Goal: Transaction & Acquisition: Purchase product/service

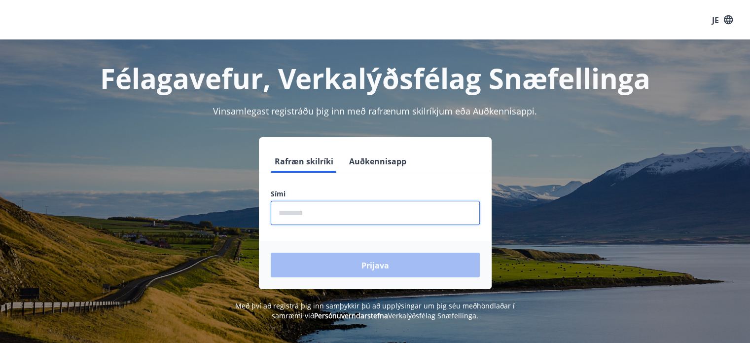
drag, startPoint x: 0, startPoint y: 0, endPoint x: 436, endPoint y: 207, distance: 482.4
click at [436, 207] on input "phone" at bounding box center [375, 213] width 209 height 24
type input "********"
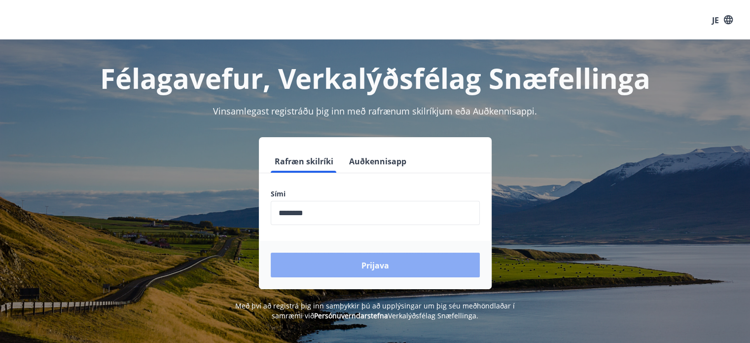
click at [332, 261] on button "Prijava" at bounding box center [375, 265] width 209 height 25
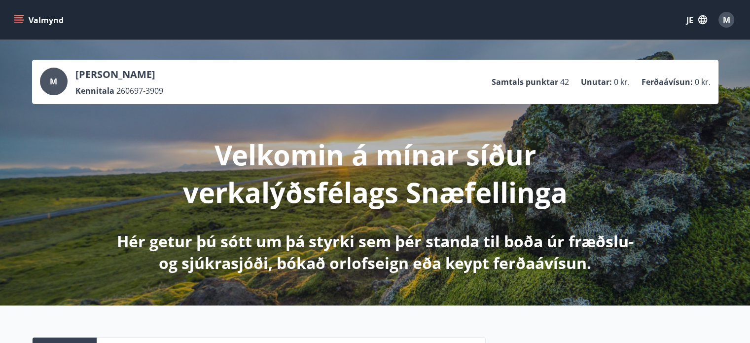
click at [22, 18] on icon "Jelovnik" at bounding box center [19, 20] width 10 height 10
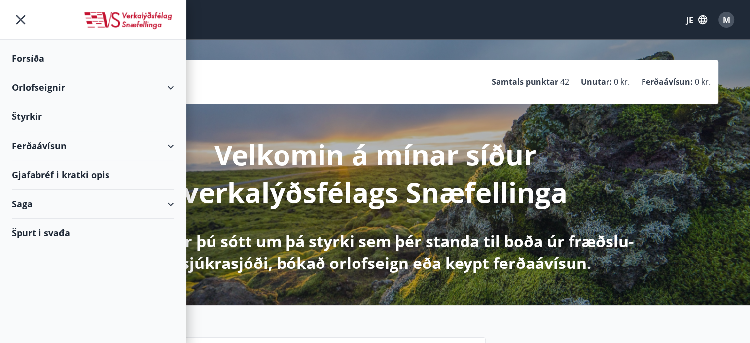
click at [164, 94] on div "Orlofseignir" at bounding box center [93, 87] width 162 height 29
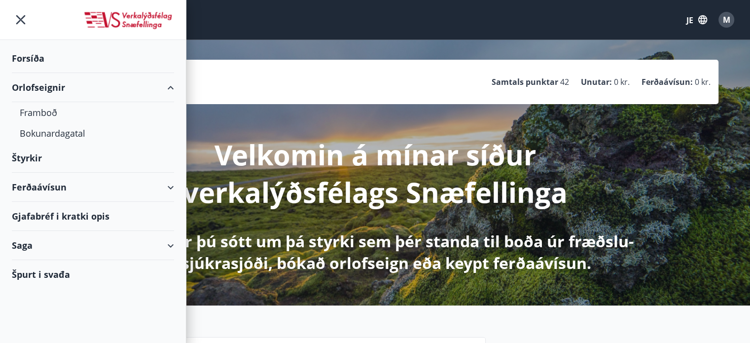
click at [164, 94] on div "Orlofseignir" at bounding box center [93, 87] width 162 height 29
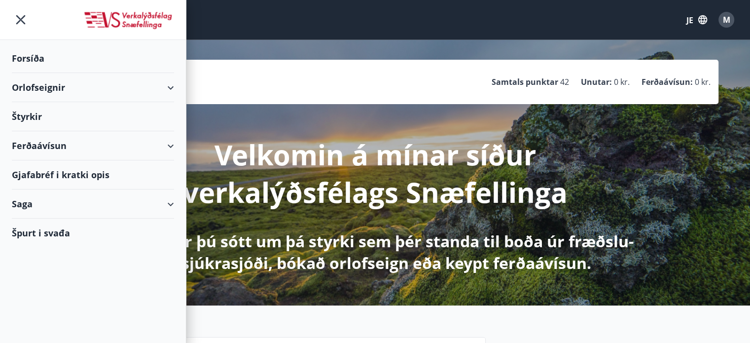
click at [164, 90] on div "Orlofseignir" at bounding box center [93, 87] width 162 height 29
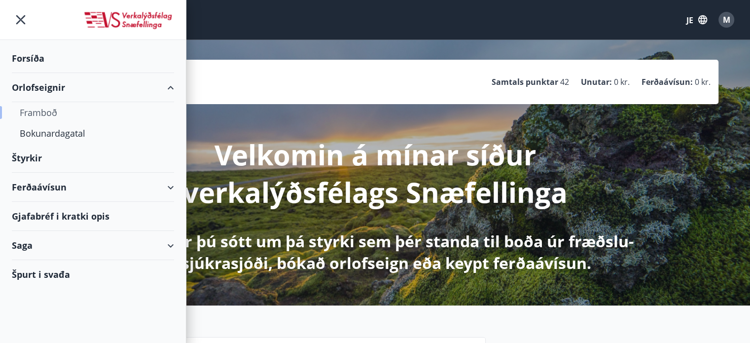
click at [37, 108] on font "Framboð" at bounding box center [38, 113] width 37 height 12
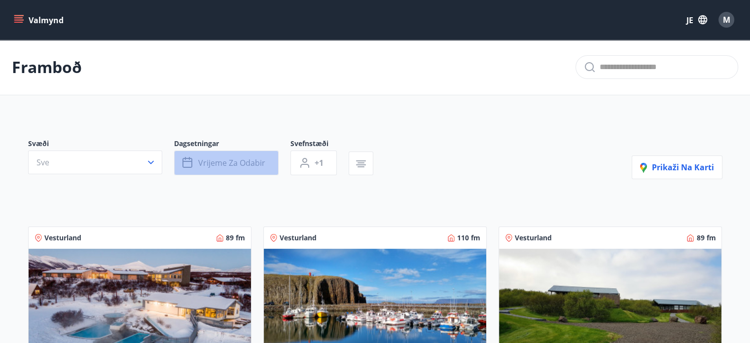
click at [229, 160] on font "Vrijeme za odabir" at bounding box center [231, 162] width 67 height 11
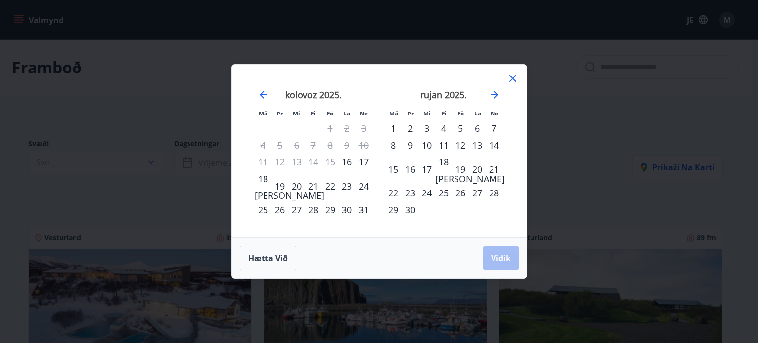
click at [326, 209] on font "29" at bounding box center [330, 210] width 10 height 12
click at [366, 212] on font "31" at bounding box center [364, 210] width 10 height 12
click at [492, 262] on font "Vidik" at bounding box center [501, 258] width 20 height 11
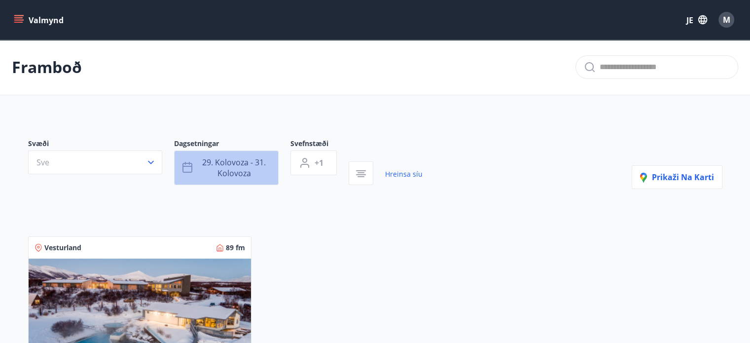
click at [250, 162] on font "29. kolovoza - 31. kolovoza" at bounding box center [234, 168] width 64 height 22
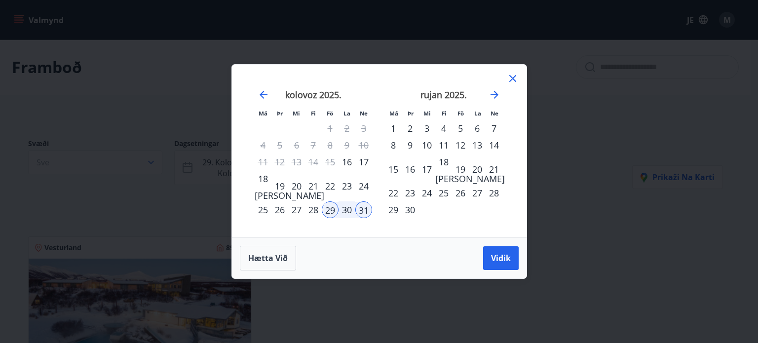
click at [328, 210] on div "29" at bounding box center [330, 209] width 17 height 17
click at [351, 212] on font "30" at bounding box center [347, 210] width 10 height 12
click at [496, 264] on button "Vidik" at bounding box center [501, 258] width 36 height 24
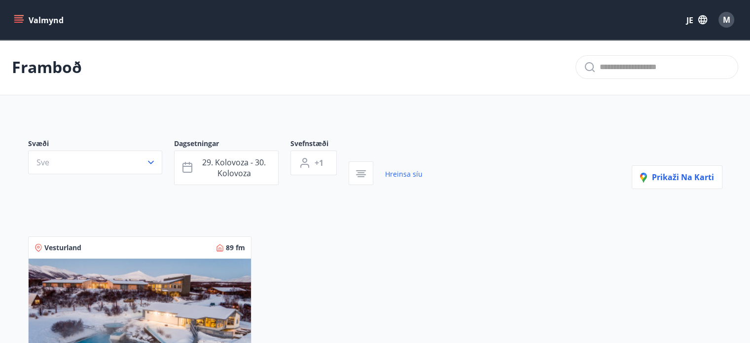
click at [12, 17] on button "Valmynd" at bounding box center [40, 20] width 56 height 18
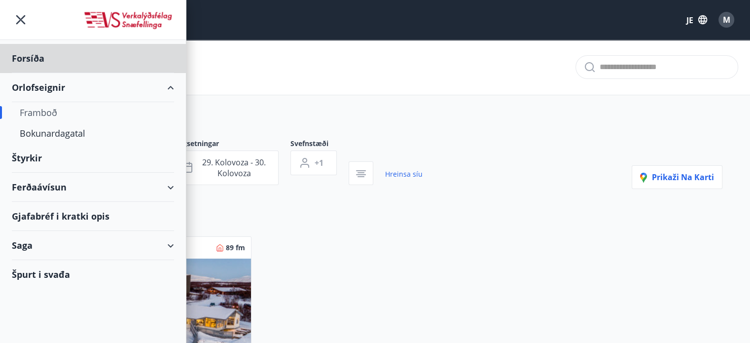
click at [36, 64] on font "Štyrkir" at bounding box center [28, 58] width 33 height 12
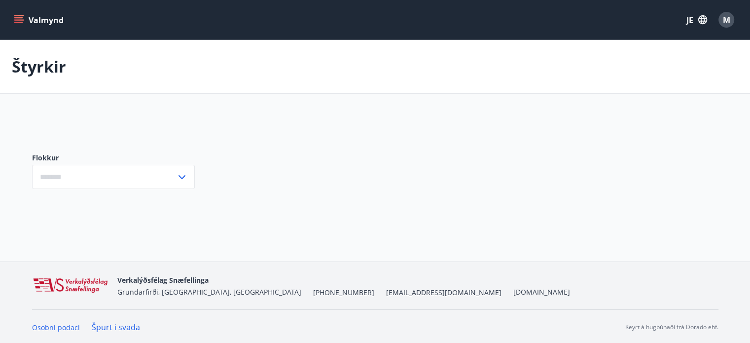
type input "***"
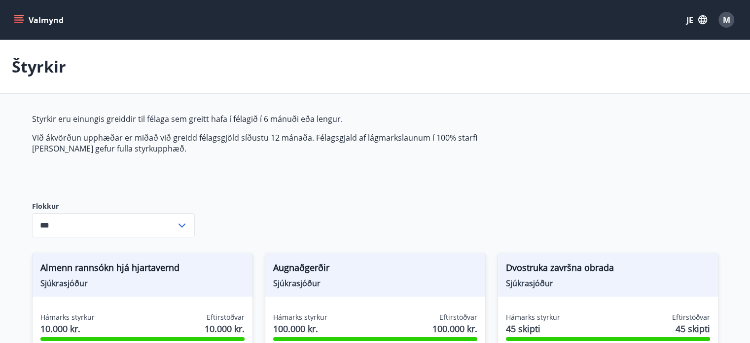
click at [14, 16] on icon "Jelovnik" at bounding box center [19, 20] width 10 height 10
click at [421, 120] on p "Styrkir eru einungis greiddir til félaga sem greitt hafa í félagið í 6 mánuði e…" at bounding box center [265, 118] width 466 height 11
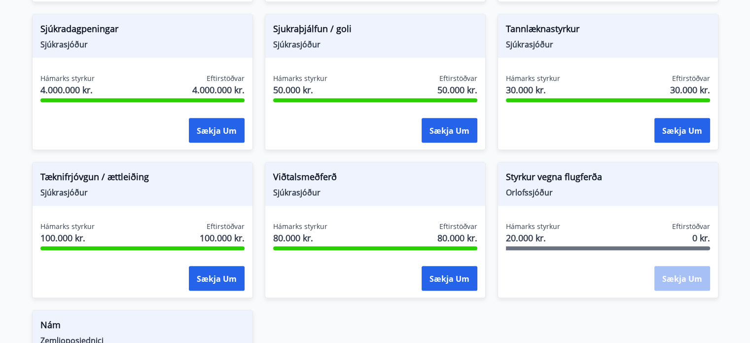
scroll to position [651, 0]
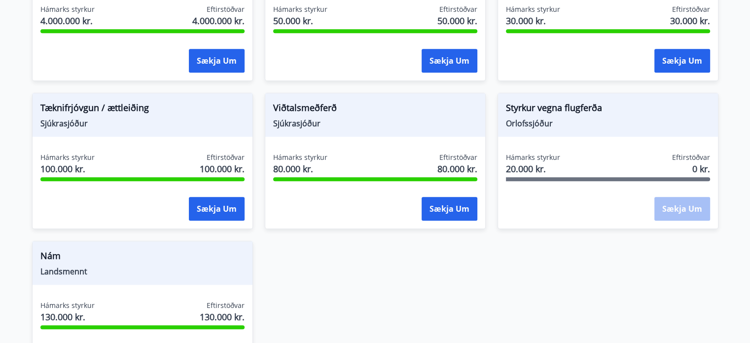
scroll to position [770, 0]
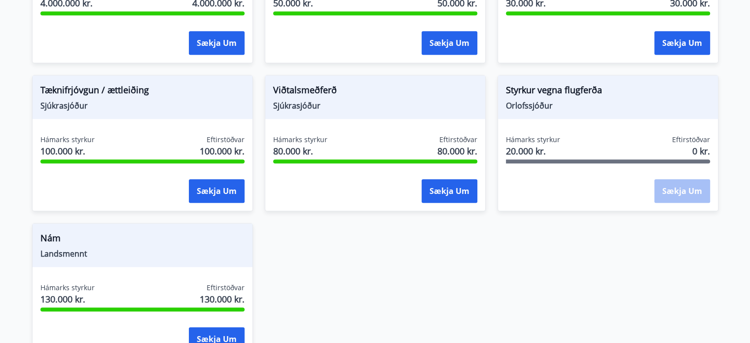
click at [679, 114] on div "Styrkur vegna flugferða Orlofssjóður" at bounding box center [608, 96] width 220 height 43
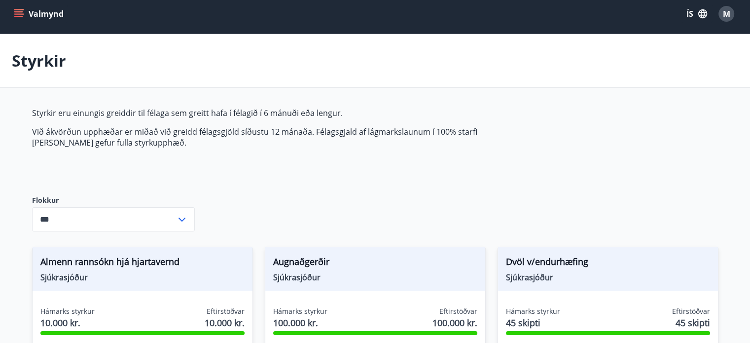
scroll to position [0, 0]
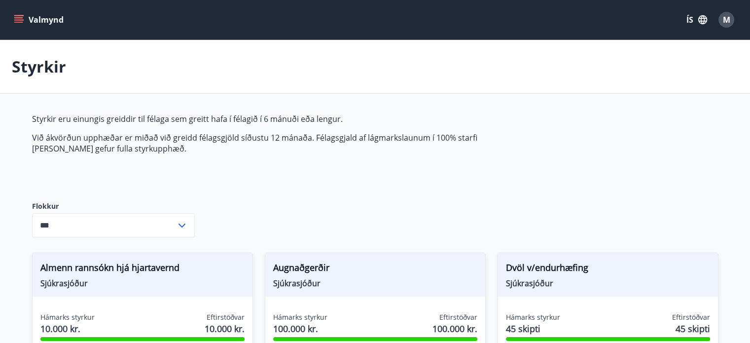
click at [24, 20] on button "Valmynd" at bounding box center [40, 20] width 56 height 18
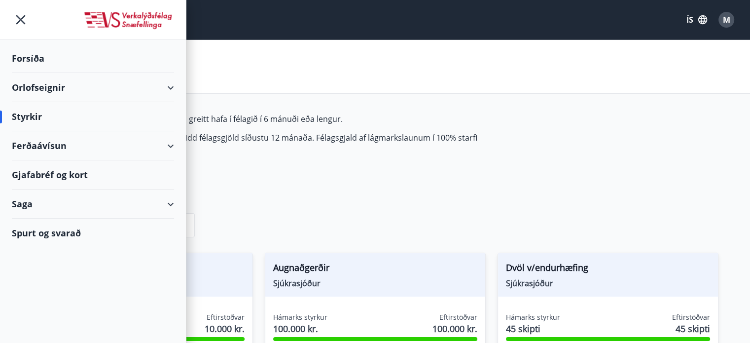
click at [41, 140] on div "Ferðaávísun" at bounding box center [93, 145] width 162 height 29
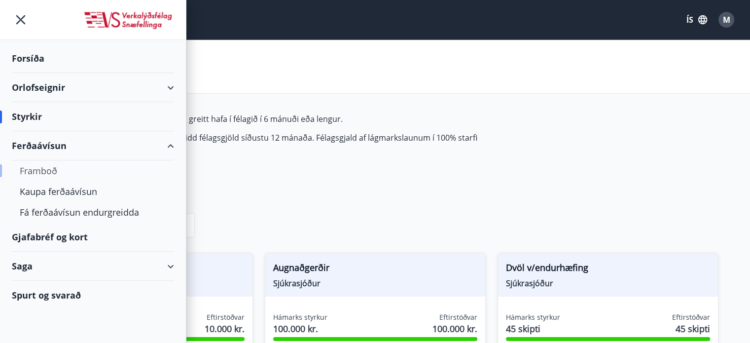
click at [45, 167] on div "Framboð" at bounding box center [93, 170] width 147 height 21
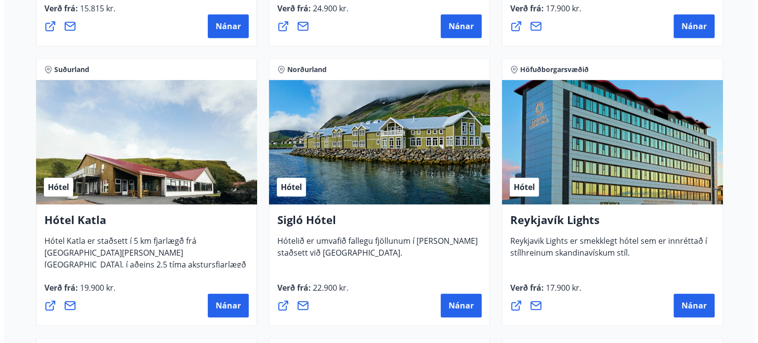
scroll to position [710, 0]
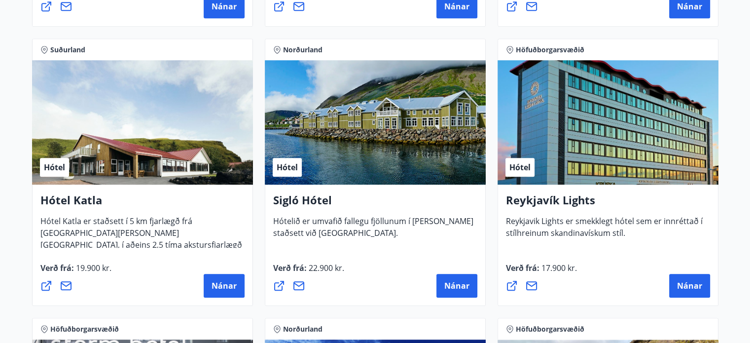
click at [570, 235] on span "Reykjavik Lights er smekklegt hótel sem er innréttað í stílhreinum skandinavísk…" at bounding box center [604, 231] width 197 height 31
click at [695, 278] on button "Nánar" at bounding box center [690, 286] width 41 height 24
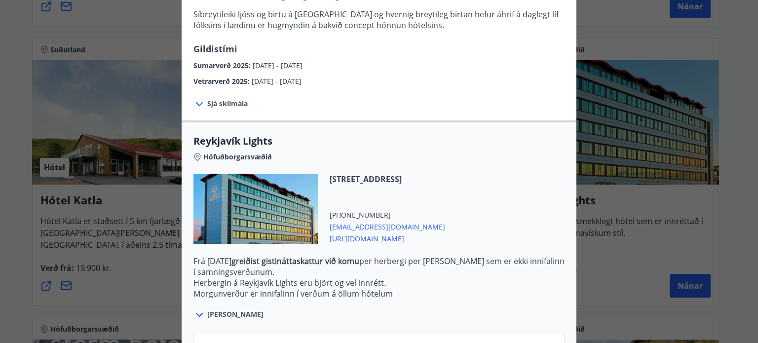
scroll to position [217, 0]
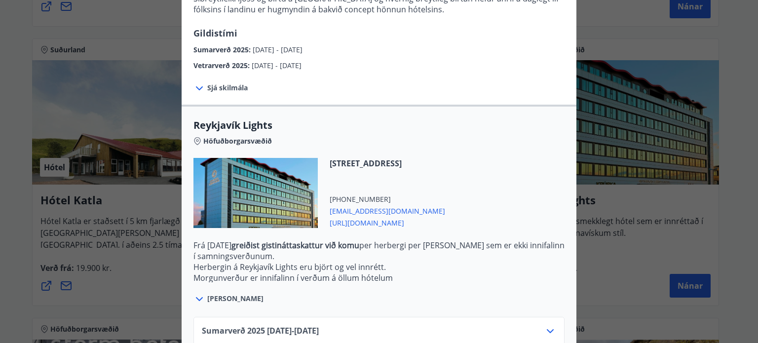
click at [440, 148] on div "Reykjavík Lights Höfuðborgarsvæðið" at bounding box center [378, 137] width 371 height 39
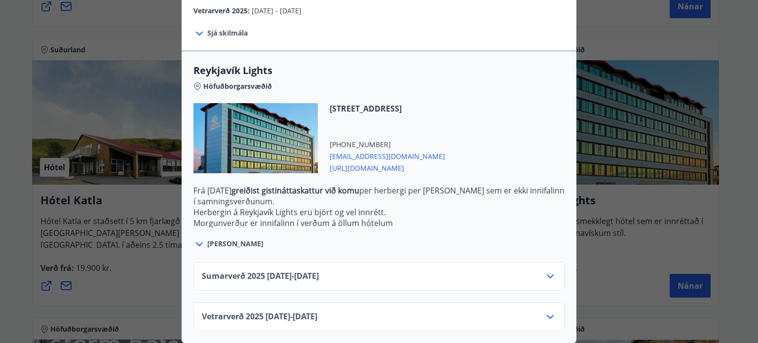
scroll to position [278, 0]
click at [375, 275] on div "Sumarverð [PHONE_NUMBER][DATE] - [DATE]" at bounding box center [379, 280] width 354 height 20
click at [550, 273] on icon at bounding box center [550, 276] width 12 height 12
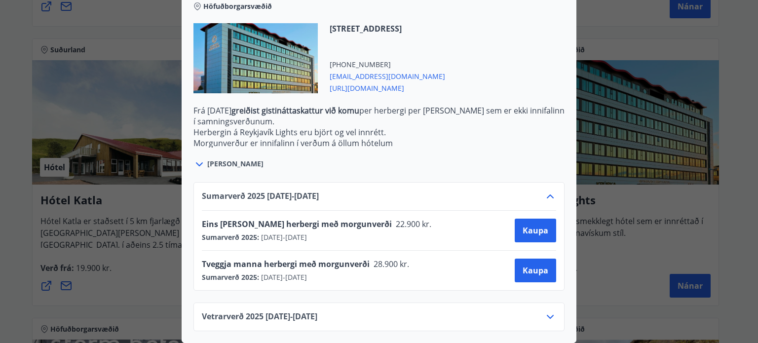
scroll to position [358, 0]
click at [544, 269] on button "Kaupa" at bounding box center [535, 271] width 41 height 24
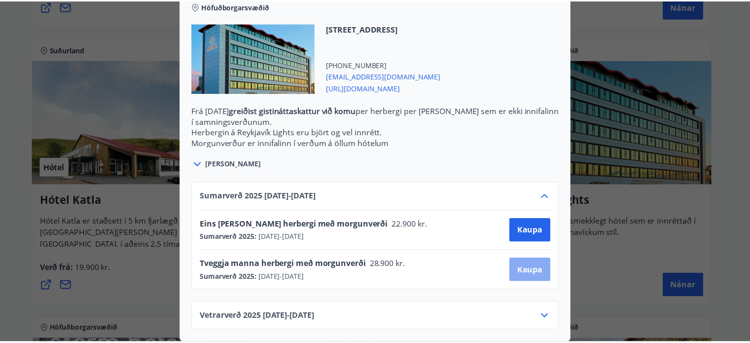
scroll to position [101, 0]
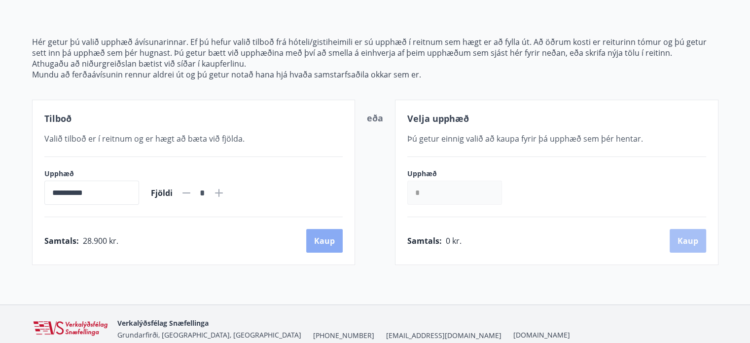
click at [335, 242] on button "Kaup" at bounding box center [324, 241] width 37 height 24
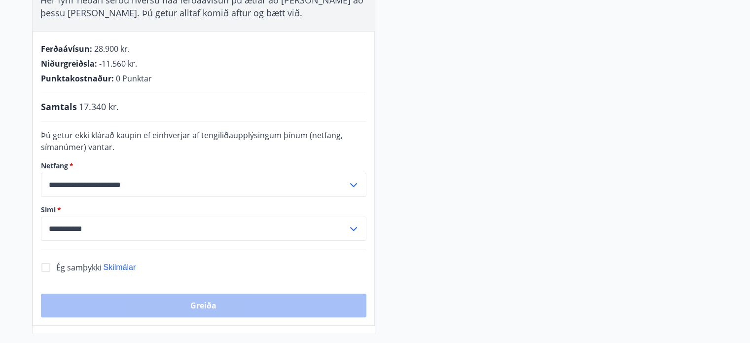
scroll to position [199, 0]
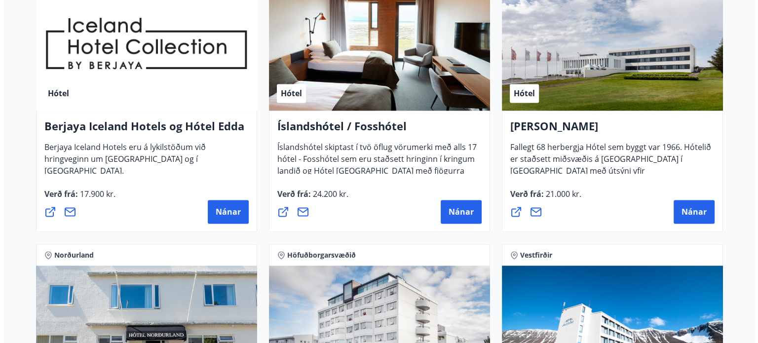
scroll to position [1344, 0]
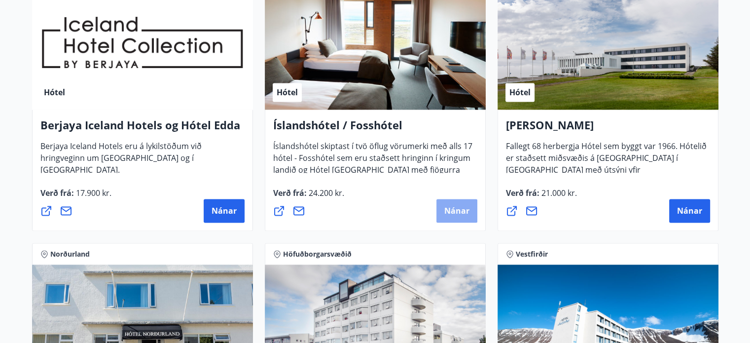
click at [444, 207] on button "Nánar" at bounding box center [457, 211] width 41 height 24
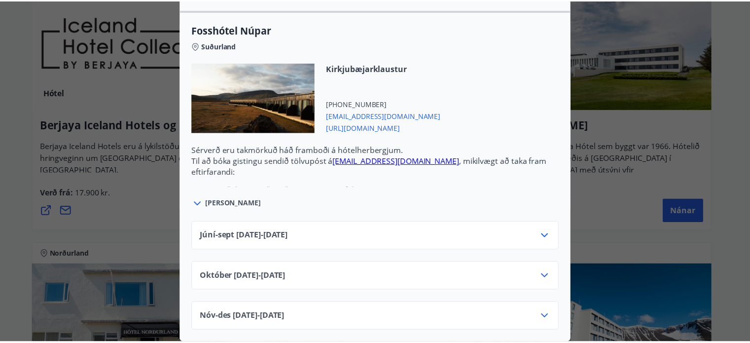
scroll to position [0, 0]
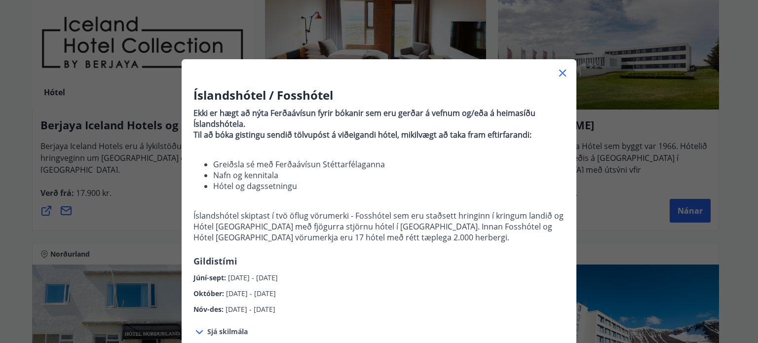
click at [730, 163] on div "Íslandshótel / Fosshótel Ekki er hægt að nýta Ferðaávísun fyrir bókanir sem eru…" at bounding box center [379, 171] width 758 height 343
click at [559, 72] on icon at bounding box center [562, 73] width 7 height 7
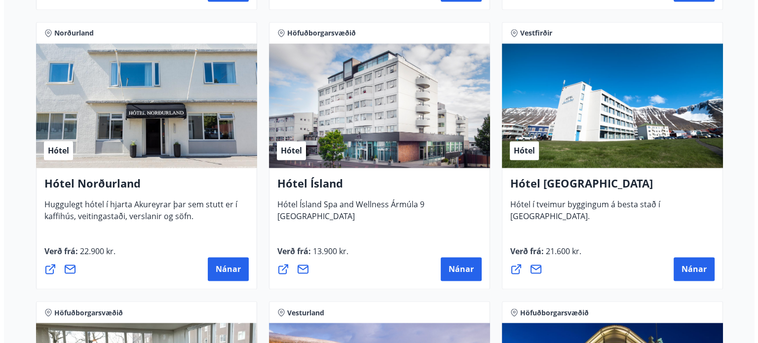
scroll to position [1581, 0]
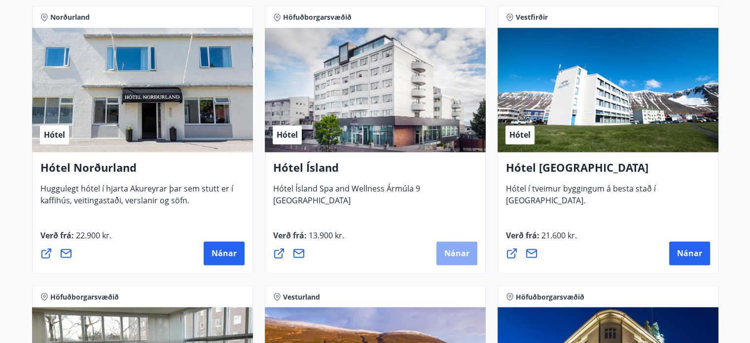
click at [458, 255] on span "Nánar" at bounding box center [457, 253] width 25 height 11
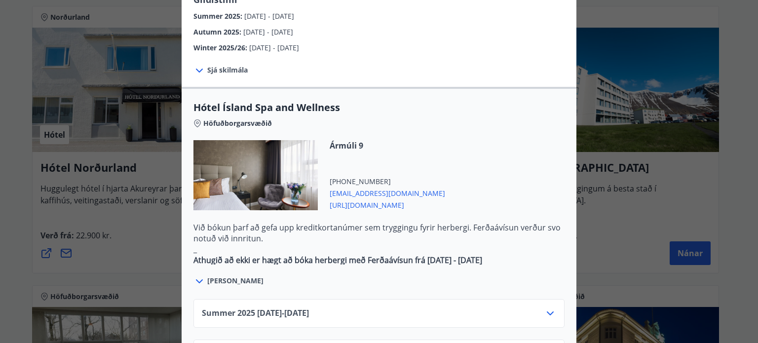
scroll to position [493, 0]
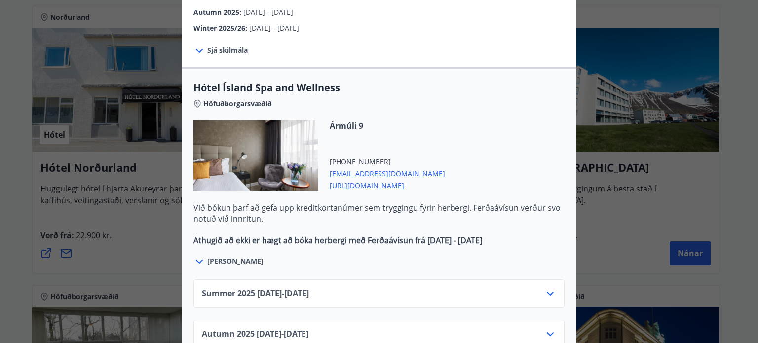
click at [464, 288] on div "Summer [PHONE_NUMBER][DATE] - [DATE]" at bounding box center [379, 298] width 354 height 20
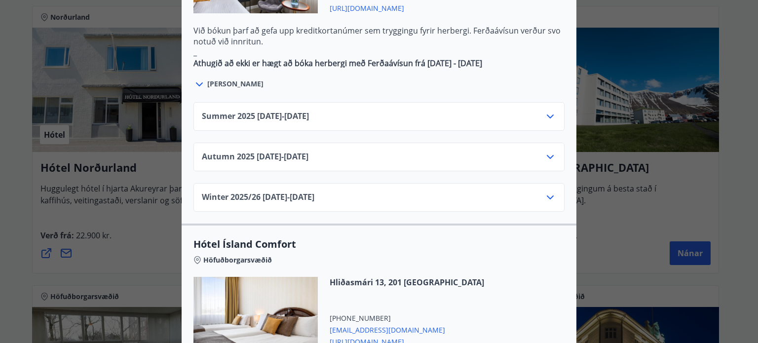
scroll to position [671, 0]
click at [547, 110] on icon at bounding box center [550, 116] width 12 height 12
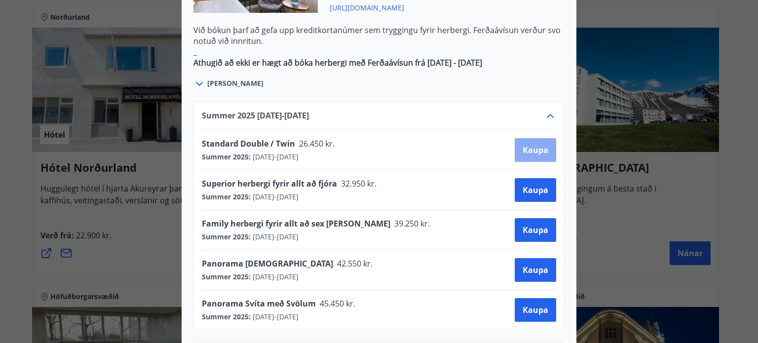
click at [536, 138] on button "Kaupa" at bounding box center [535, 150] width 41 height 24
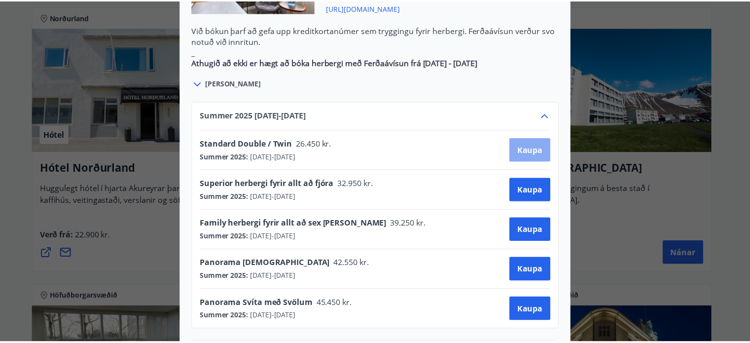
scroll to position [101, 0]
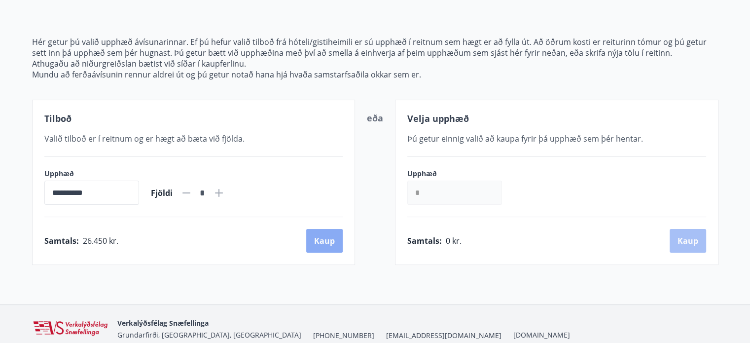
click at [328, 240] on button "Kaup" at bounding box center [324, 241] width 37 height 24
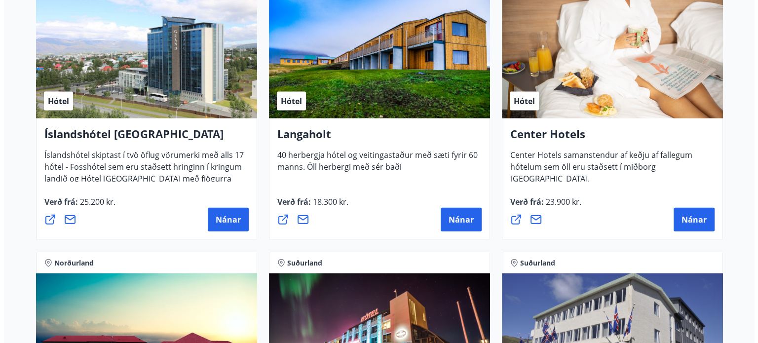
scroll to position [2193, 0]
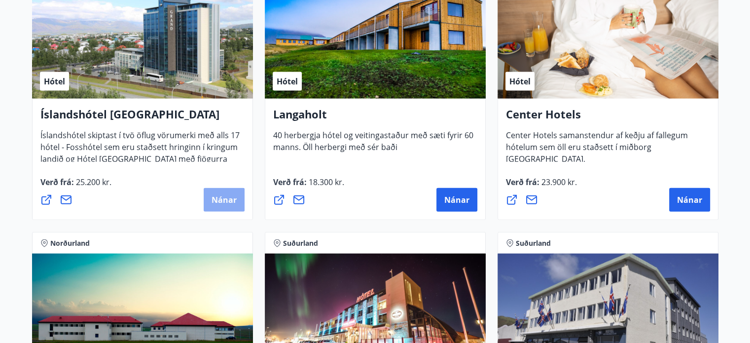
click at [214, 205] on button "Nánar" at bounding box center [224, 200] width 41 height 24
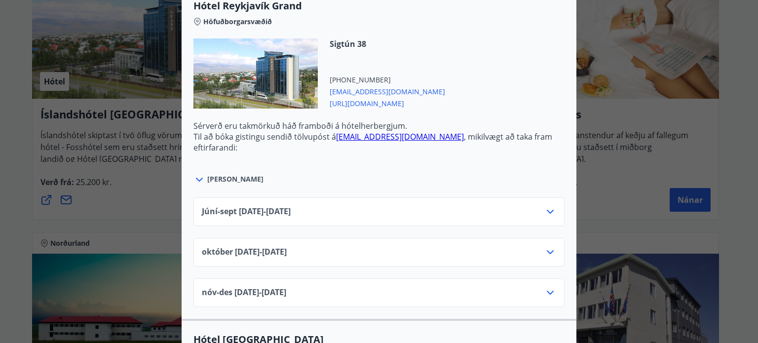
scroll to position [375, 0]
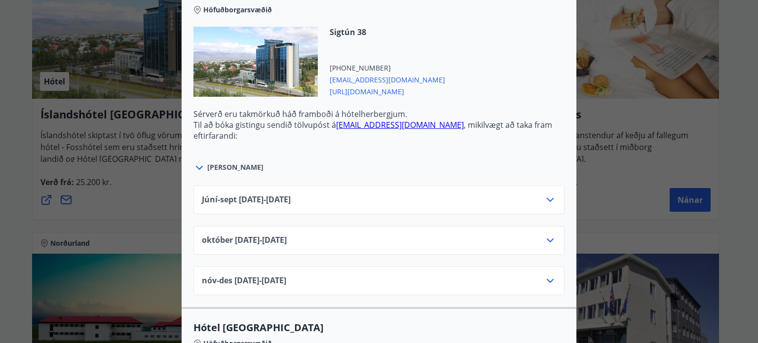
click at [357, 196] on div "Júní-[DATE]06.25 - [DATE]" at bounding box center [379, 204] width 354 height 20
click at [551, 200] on icon at bounding box center [550, 200] width 12 height 12
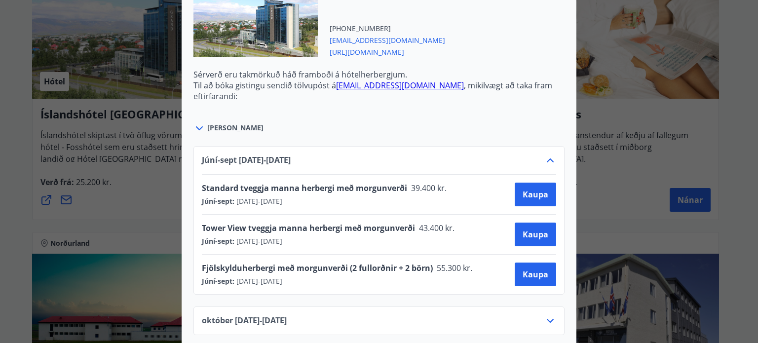
scroll to position [434, 0]
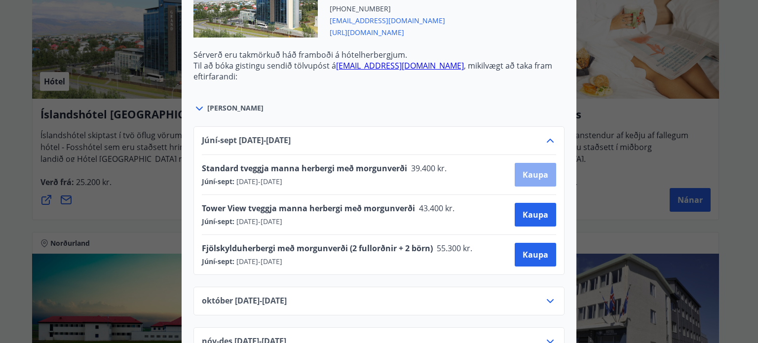
click at [531, 173] on span "Kaupa" at bounding box center [535, 174] width 26 height 11
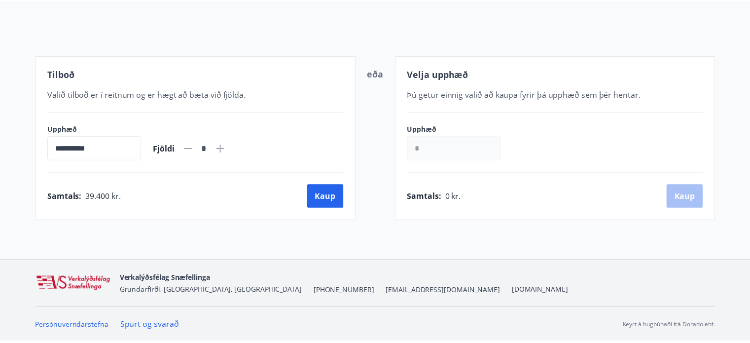
scroll to position [101, 0]
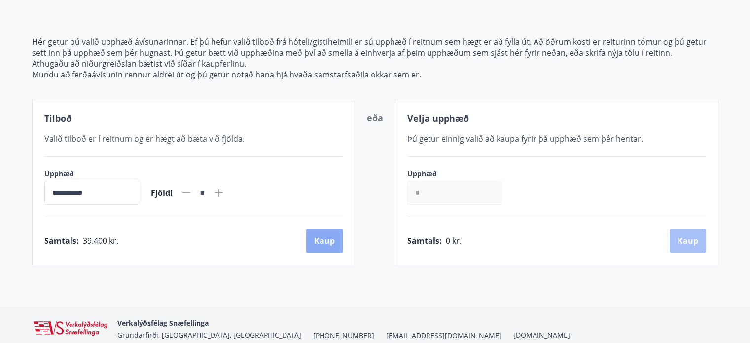
click at [335, 242] on button "Kaup" at bounding box center [324, 241] width 37 height 24
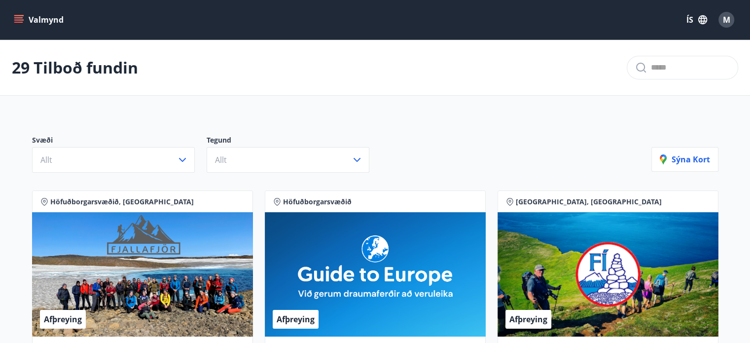
click at [720, 25] on div "M" at bounding box center [727, 20] width 16 height 16
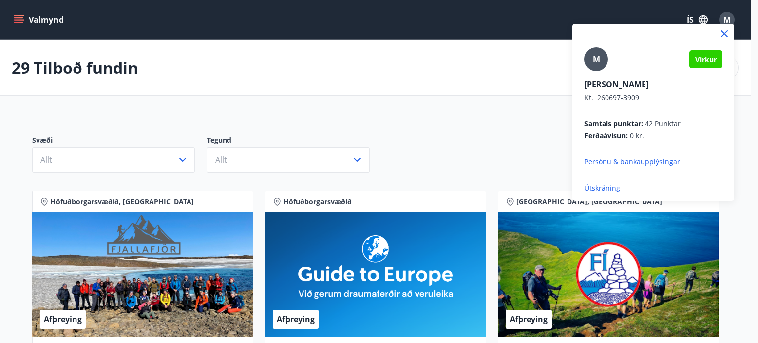
click at [601, 187] on p "Útskráning" at bounding box center [653, 188] width 138 height 10
